Goal: Transaction & Acquisition: Purchase product/service

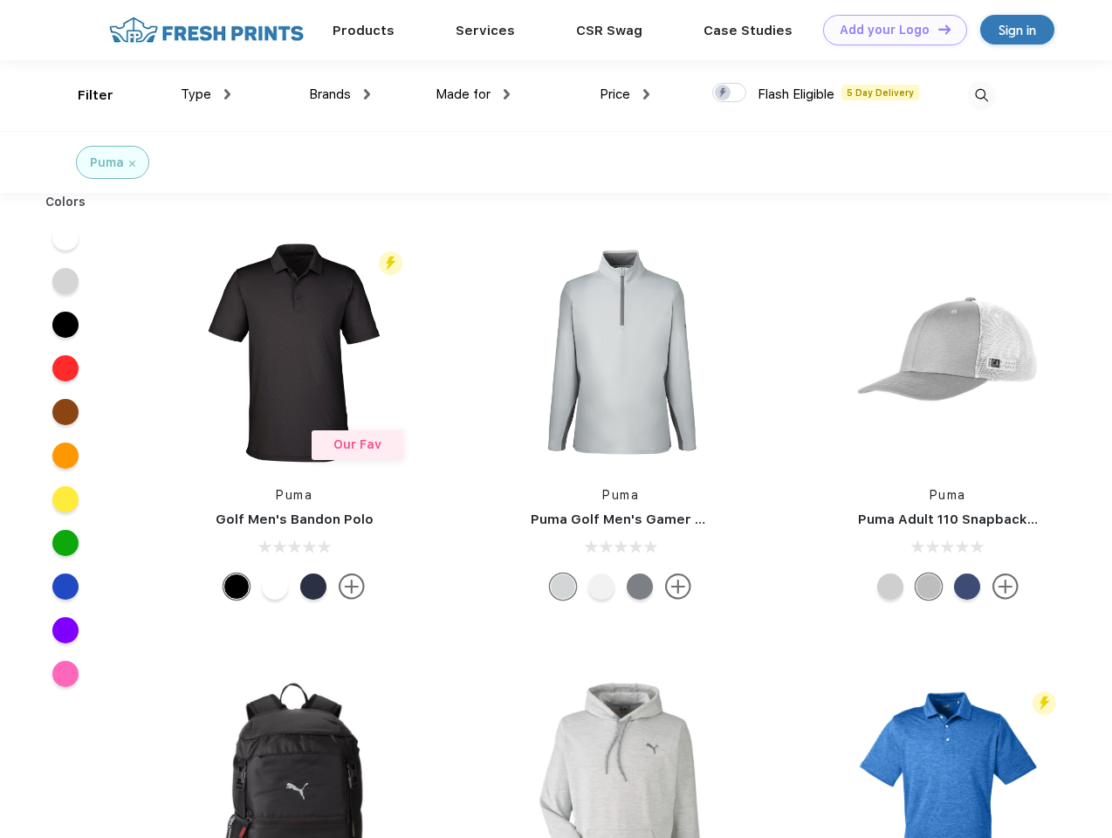
click at [889, 30] on link "Add your Logo Design Tool" at bounding box center [895, 30] width 144 height 31
click at [0, 0] on div "Design Tool" at bounding box center [0, 0] width 0 height 0
click at [937, 29] on link "Add your Logo Design Tool" at bounding box center [895, 30] width 144 height 31
click at [84, 95] on div "Filter" at bounding box center [96, 96] width 36 height 20
click at [206, 94] on span "Type" at bounding box center [196, 94] width 31 height 16
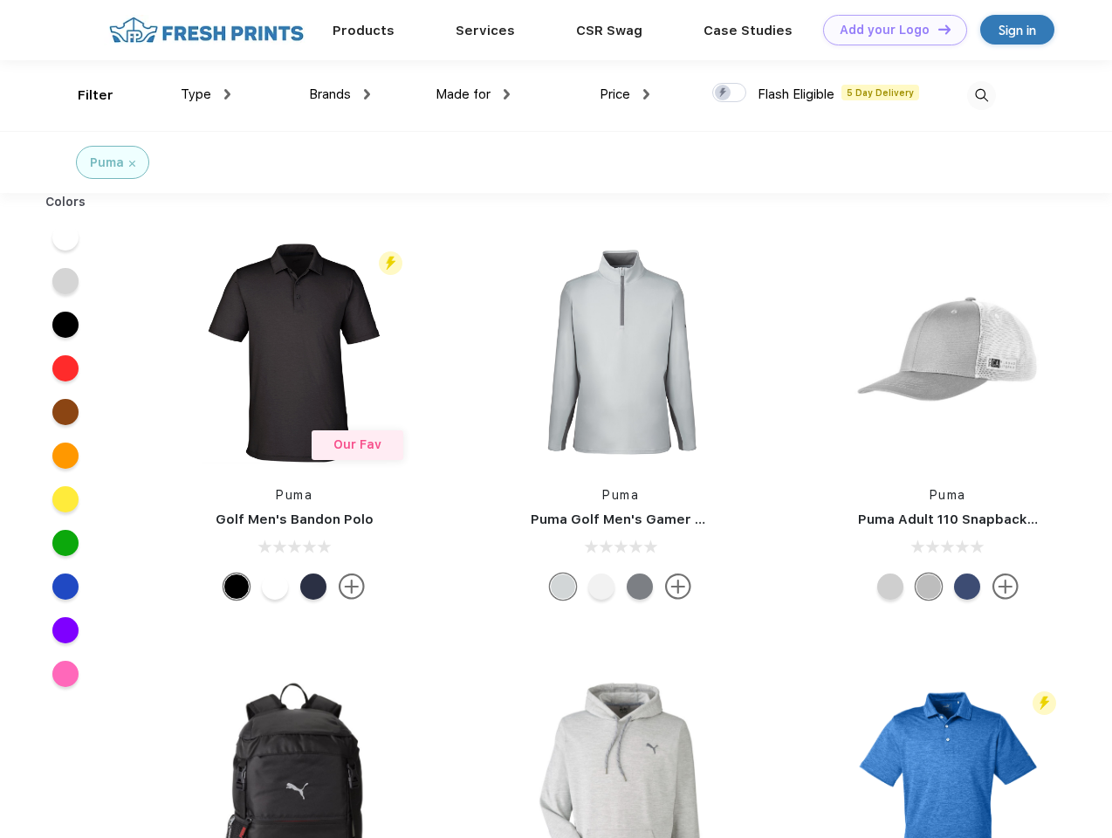
click at [340, 94] on span "Brands" at bounding box center [330, 94] width 42 height 16
click at [473, 94] on span "Made for" at bounding box center [463, 94] width 55 height 16
click at [625, 94] on span "Price" at bounding box center [615, 94] width 31 height 16
click at [730, 93] on div at bounding box center [729, 92] width 34 height 19
click at [724, 93] on input "checkbox" at bounding box center [717, 87] width 11 height 11
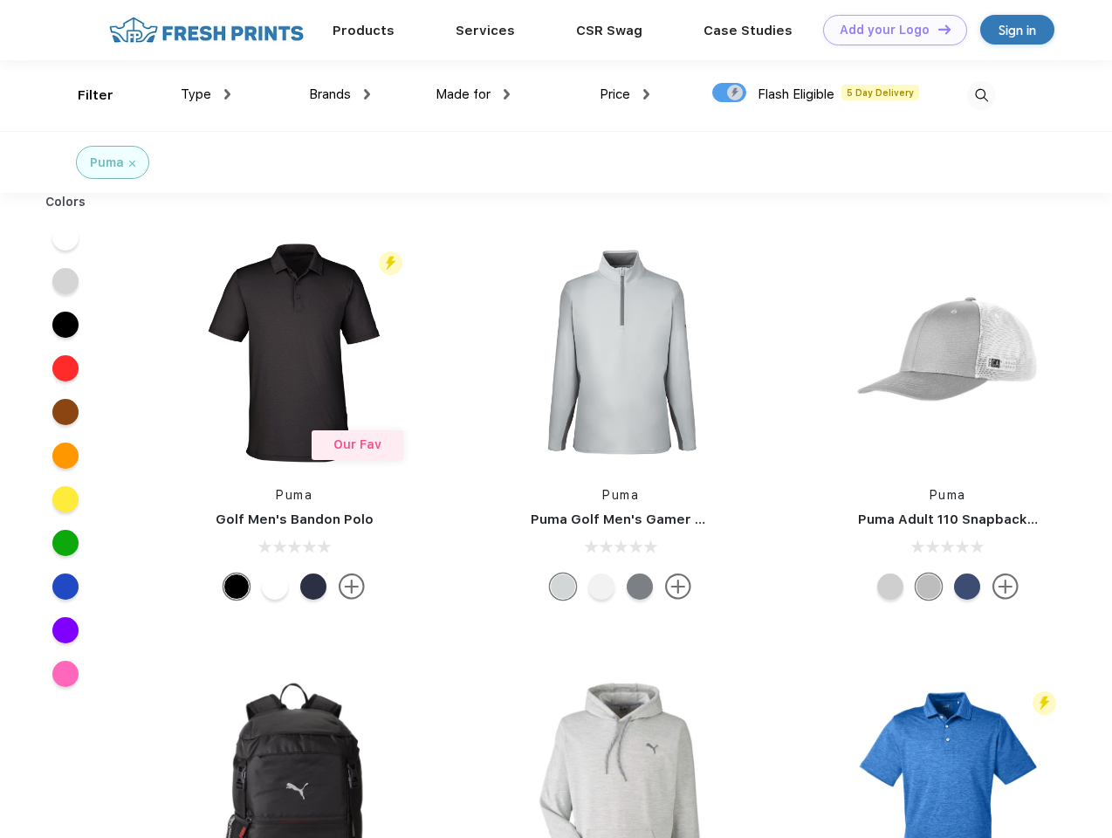
click at [981, 95] on img at bounding box center [981, 95] width 29 height 29
